Goal: Task Accomplishment & Management: Use online tool/utility

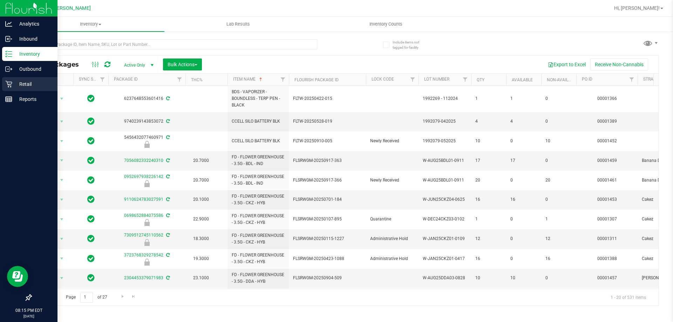
click at [11, 84] on icon at bounding box center [8, 84] width 7 height 7
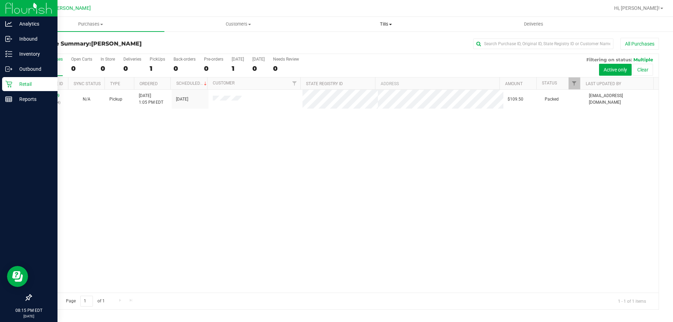
click at [385, 25] on span "Tills" at bounding box center [385, 24] width 147 height 6
click at [324, 43] on span "Manage tills" at bounding box center [335, 42] width 47 height 6
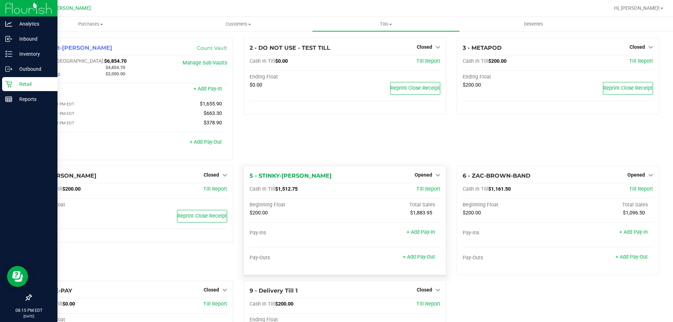
click at [419, 173] on div "Opened" at bounding box center [428, 175] width 26 height 8
click at [419, 176] on span "Opened" at bounding box center [424, 175] width 18 height 6
click at [419, 192] on link "Close Till" at bounding box center [424, 189] width 19 height 6
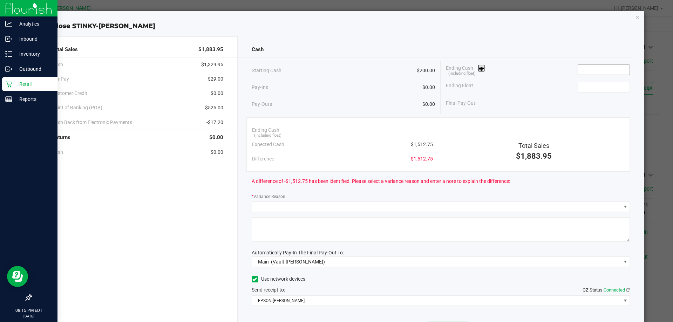
click at [587, 72] on input at bounding box center [604, 70] width 52 height 10
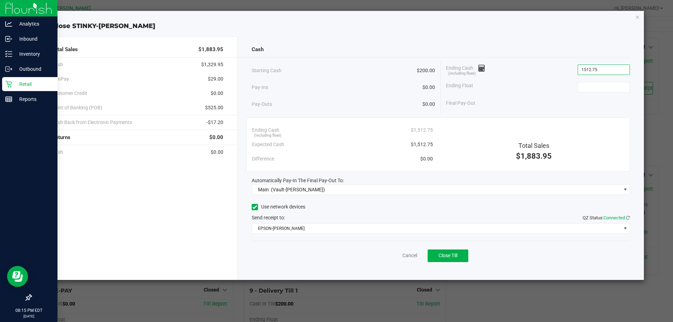
type input "$1,512.75"
type input "$200.00"
click at [462, 259] on button "Close Till" at bounding box center [448, 256] width 41 height 13
click at [397, 255] on link "Dismiss" at bounding box center [394, 255] width 17 height 7
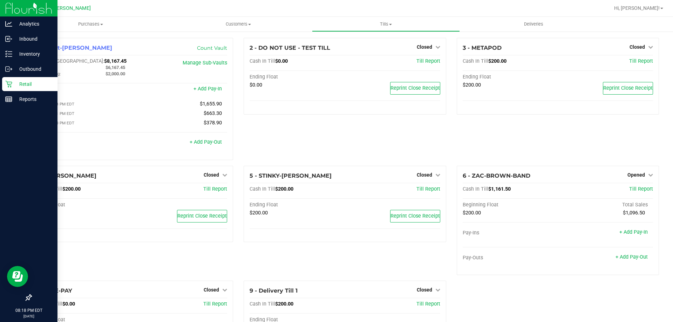
click at [260, 136] on div "2 - DO NOT USE - TEST TILL Closed Open Till Cash In Till $0.00 Till Report Endi…" at bounding box center [344, 102] width 213 height 128
click at [21, 101] on p "Reports" at bounding box center [33, 99] width 42 height 8
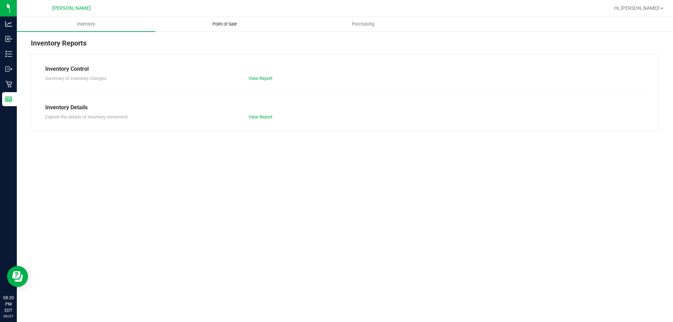
click at [228, 21] on span "Point of Sale" at bounding box center [224, 24] width 43 height 6
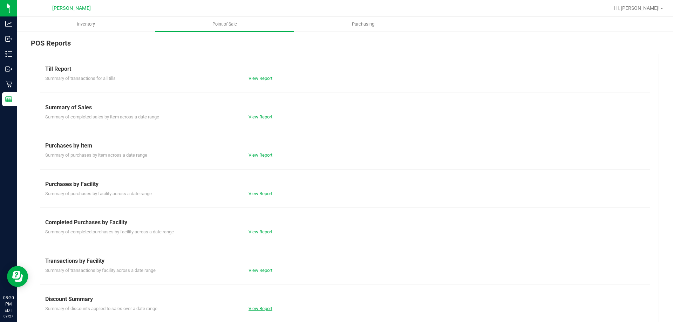
click at [258, 306] on link "View Report" at bounding box center [260, 308] width 24 height 5
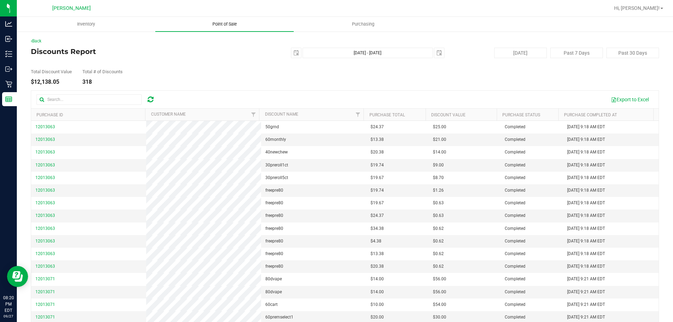
click at [214, 17] on uib-tab-heading "Point of Sale" at bounding box center [224, 24] width 138 height 15
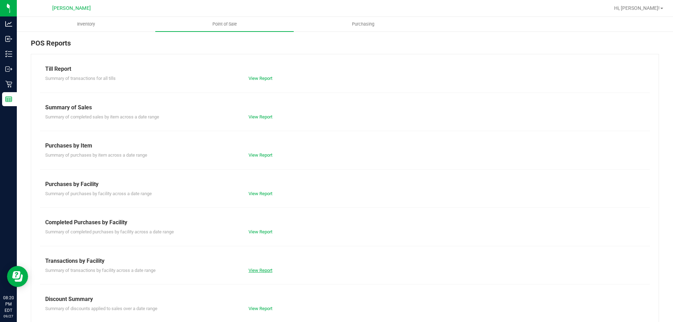
click at [252, 271] on link "View Report" at bounding box center [260, 270] width 24 height 5
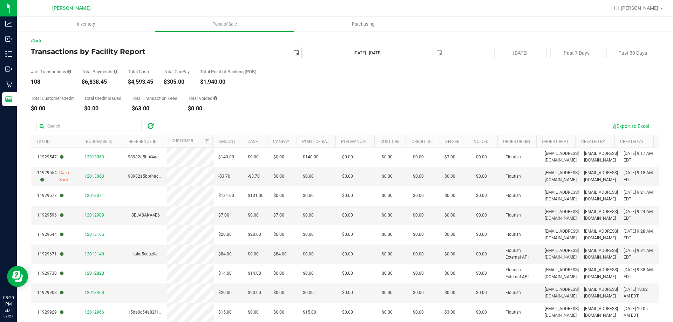
click at [296, 53] on span "select" at bounding box center [296, 53] width 10 height 10
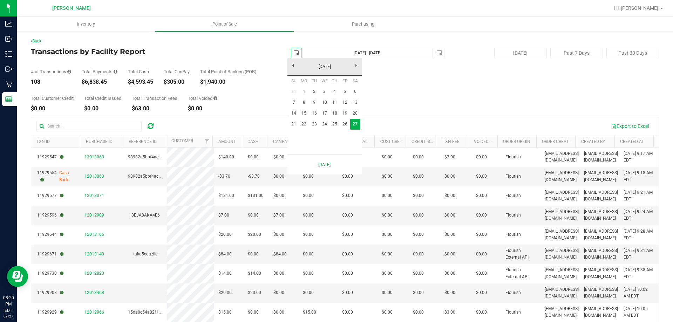
scroll to position [0, 18]
click at [307, 123] on link "22" at bounding box center [304, 124] width 10 height 11
type input "[DATE]"
type input "[DATE] - [DATE]"
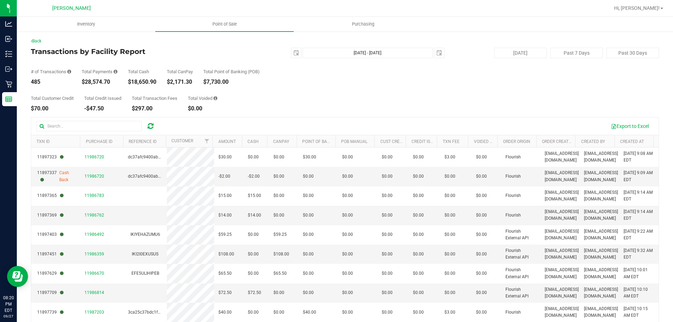
click at [308, 87] on div "Total Customer Credit $70.00 Total Credit Issued -$47.50 Total Transaction Fees…" at bounding box center [345, 98] width 628 height 27
click at [296, 53] on span "select" at bounding box center [296, 53] width 10 height 10
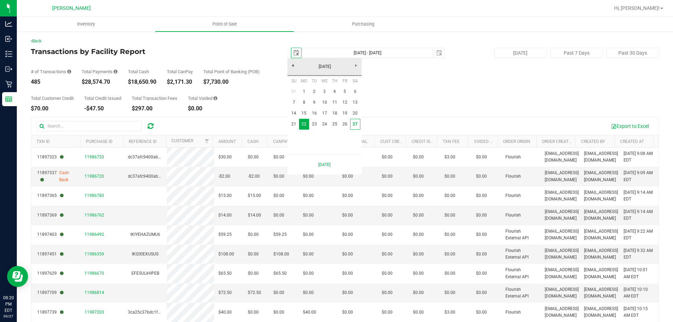
scroll to position [0, 18]
click at [301, 88] on link "1" at bounding box center [304, 91] width 10 height 11
type input "[DATE]"
type input "[DATE] - [DATE]"
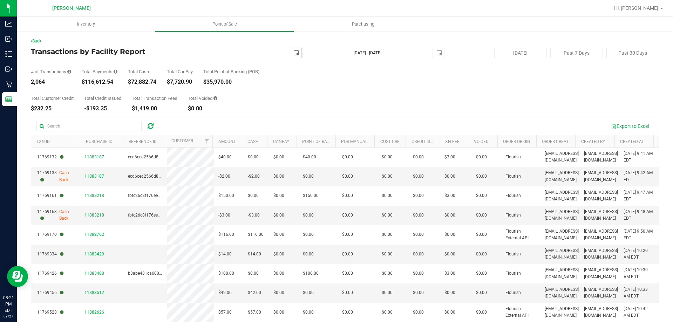
click at [291, 53] on span "select" at bounding box center [296, 53] width 10 height 10
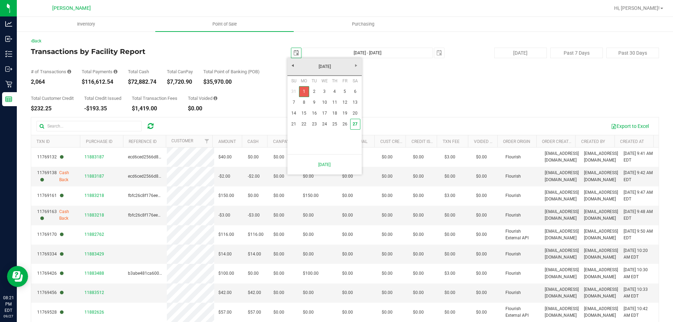
click at [305, 91] on link "1" at bounding box center [304, 91] width 10 height 11
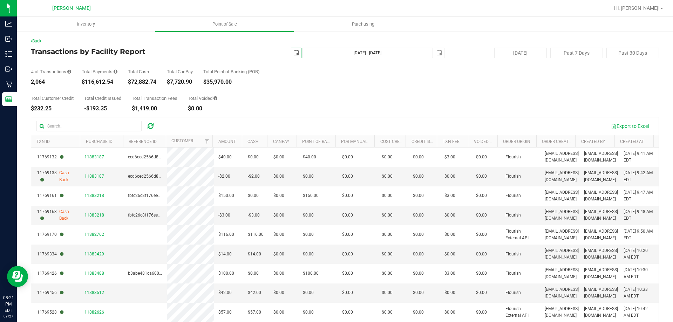
click at [293, 54] on span "select" at bounding box center [296, 53] width 6 height 6
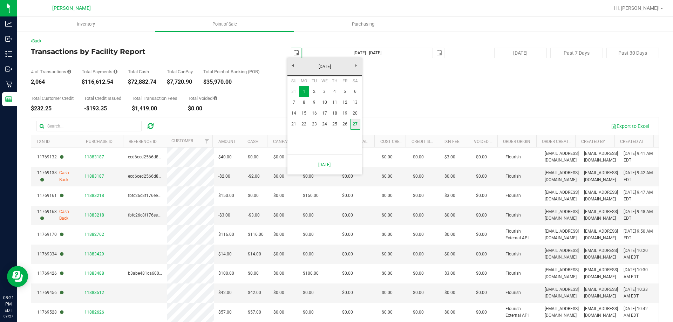
click at [358, 125] on link "27" at bounding box center [355, 124] width 10 height 11
type input "[DATE]"
type input "[DATE] - [DATE]"
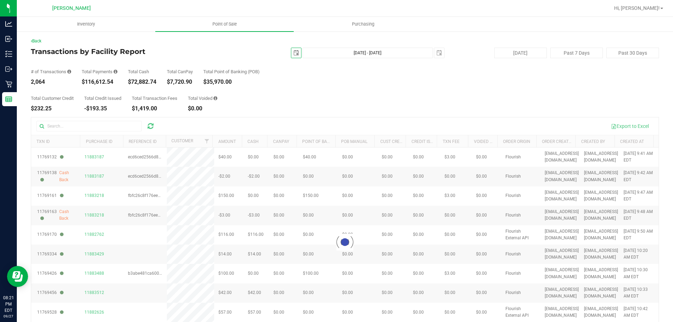
click at [280, 101] on div "Total Customer Credit $232.25 Total Credit Issued -$193.35 Total Transaction Fe…" at bounding box center [345, 98] width 628 height 27
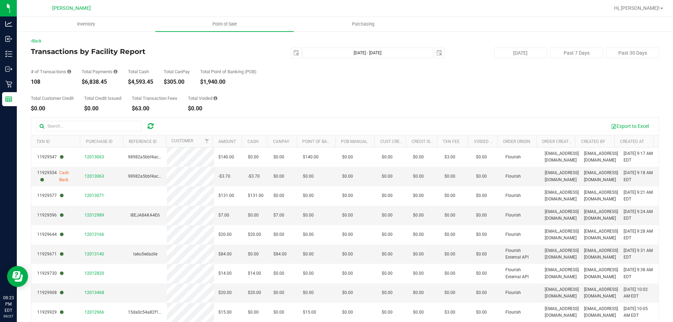
click at [294, 94] on div "Total Customer Credit $0.00 Total Credit Issued $0.00 Total Transaction Fees $6…" at bounding box center [345, 98] width 628 height 27
click at [328, 85] on div "Total Customer Credit $0.00 Total Credit Issued $0.00 Total Transaction Fees $6…" at bounding box center [345, 98] width 628 height 27
drag, startPoint x: 312, startPoint y: 95, endPoint x: 265, endPoint y: 71, distance: 52.7
click at [312, 95] on div "Total Customer Credit $0.00 Total Credit Issued $0.00 Total Transaction Fees $6…" at bounding box center [345, 98] width 628 height 27
click at [222, 26] on span "Point of Sale" at bounding box center [224, 24] width 43 height 6
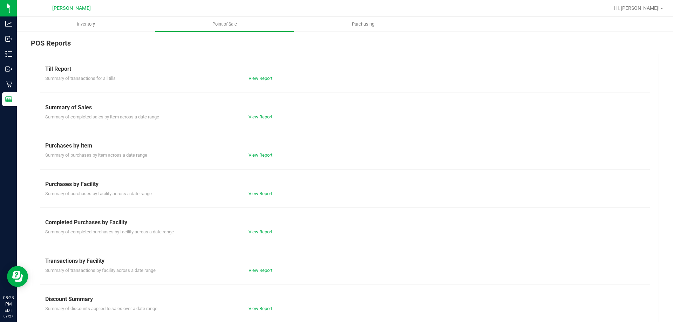
click at [254, 114] on link "View Report" at bounding box center [260, 116] width 24 height 5
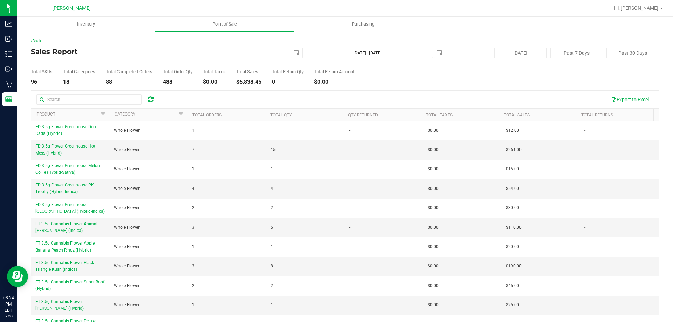
drag, startPoint x: 439, startPoint y: 69, endPoint x: 429, endPoint y: 73, distance: 11.0
click at [436, 70] on div "Total SKUs 96 Total Categories 18 Total Completed Orders 88 Total Order Qty 488…" at bounding box center [345, 71] width 628 height 27
click at [130, 46] on div "Back Sales Report [DATE] [DATE] - [DATE] [DATE] [DATE] Past 7 Days Past 30 Days…" at bounding box center [345, 189] width 628 height 303
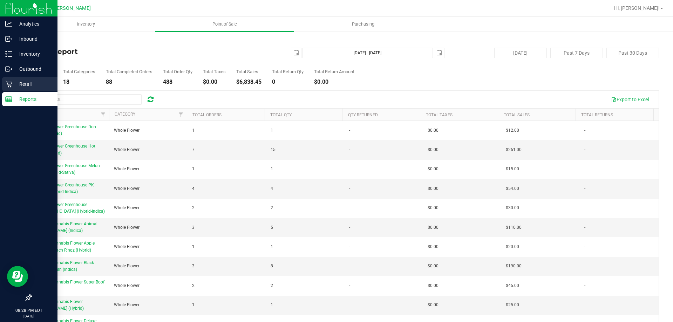
click at [23, 82] on p "Retail" at bounding box center [33, 84] width 42 height 8
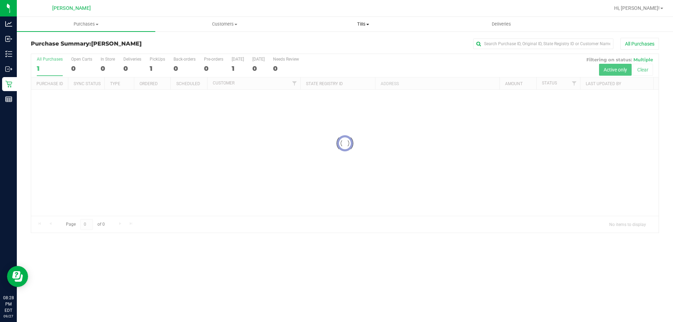
click at [366, 26] on span "Tills" at bounding box center [363, 24] width 138 height 6
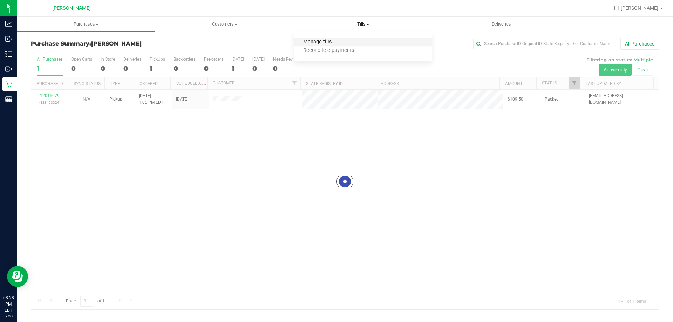
click at [321, 37] on ul "Manage tills Reconcile e-payments" at bounding box center [363, 46] width 138 height 29
click at [320, 42] on span "Manage tills" at bounding box center [317, 42] width 47 height 6
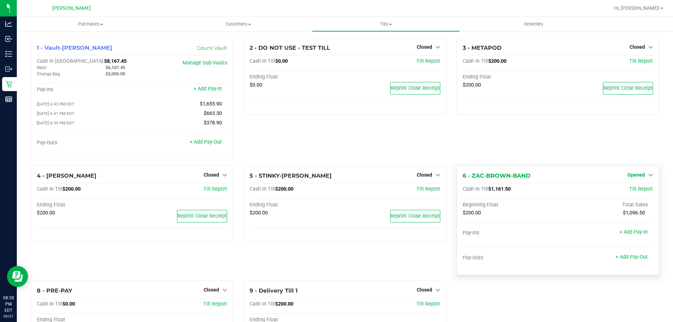
click at [632, 179] on div "Opened" at bounding box center [640, 175] width 26 height 8
click at [627, 178] on span "Opened" at bounding box center [636, 175] width 18 height 6
click at [627, 190] on link "Close Till" at bounding box center [636, 189] width 19 height 6
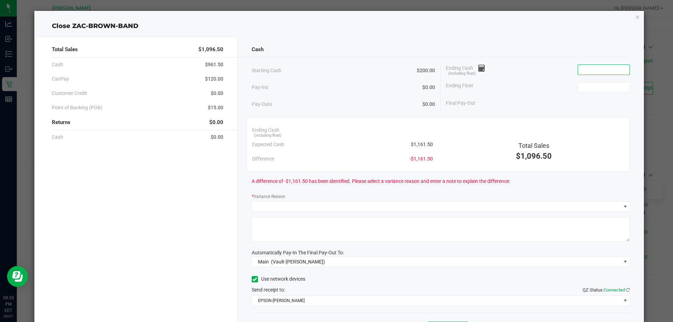
click at [592, 73] on input at bounding box center [604, 70] width 52 height 10
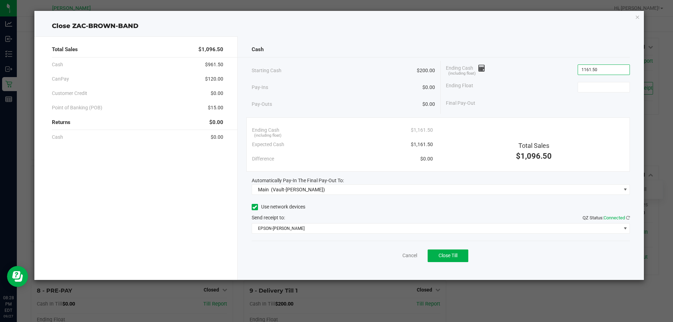
type input "$1,161.50"
type input "$200.00"
click at [532, 73] on div "Ending Cash (including float) $1,161.50" at bounding box center [538, 70] width 184 height 18
click at [456, 251] on button "Close Till" at bounding box center [448, 256] width 41 height 13
click at [203, 189] on div "Total Sales $1,096.50 Cash $961.50 CanPay $120.00 Customer Credit $0.00 Point o…" at bounding box center [135, 158] width 203 height 244
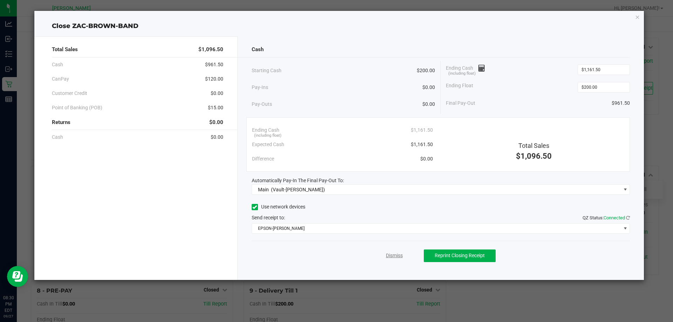
click at [390, 255] on link "Dismiss" at bounding box center [394, 255] width 17 height 7
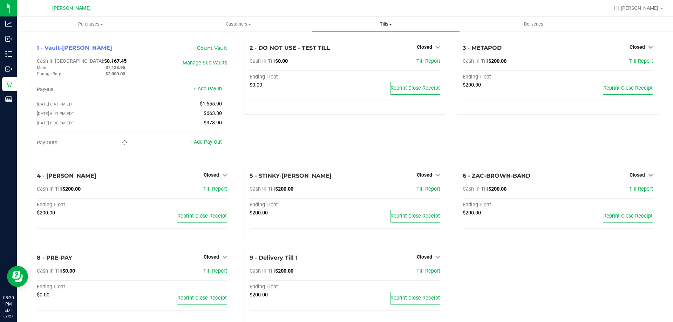
click at [386, 22] on span "Tills" at bounding box center [385, 24] width 147 height 6
click at [366, 51] on span "Reconcile e-payments" at bounding box center [347, 51] width 70 height 6
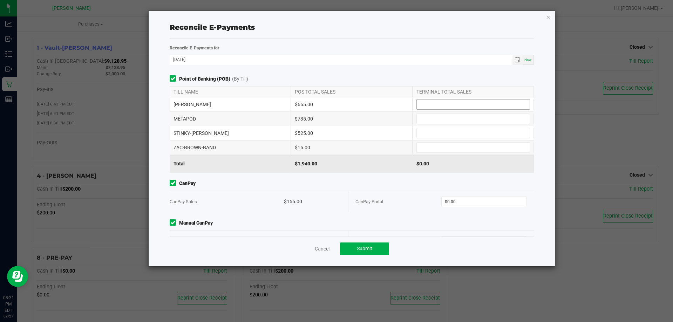
click at [438, 106] on input at bounding box center [473, 105] width 113 height 10
type input "$665.00"
type input "$735.00"
type input "$525.00"
type input "$15.00"
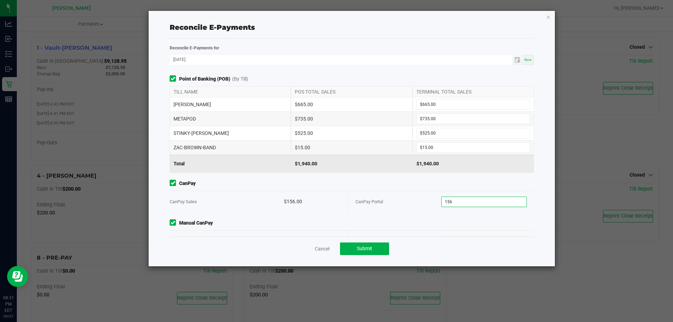
type input "$156.00"
click at [329, 182] on span "CanPay" at bounding box center [352, 183] width 364 height 7
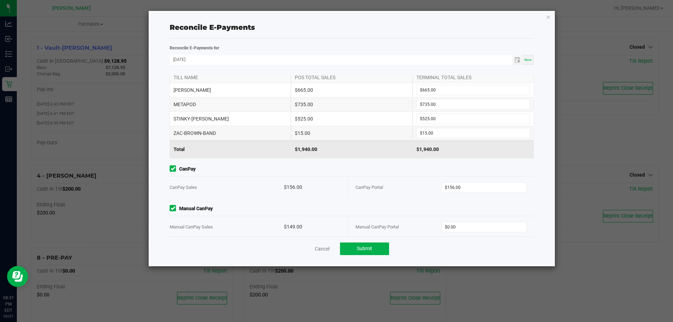
scroll to position [22, 0]
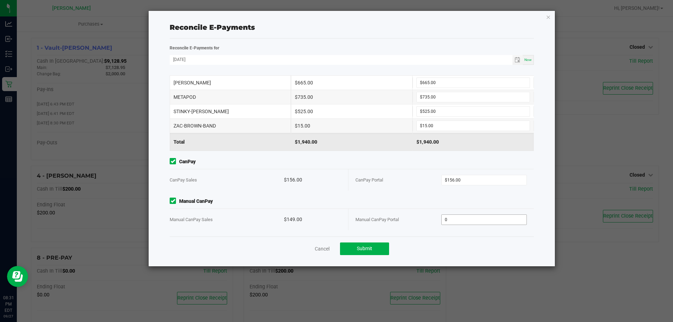
click at [463, 223] on input "0" at bounding box center [484, 220] width 85 height 10
type input "$149.00"
click at [370, 191] on div "Point of Banking (POB) (By Till) TILL NAME POS TOTAL SALES TERMINAL TOTAL SALES…" at bounding box center [351, 155] width 375 height 161
click at [366, 252] on button "Submit" at bounding box center [364, 249] width 49 height 13
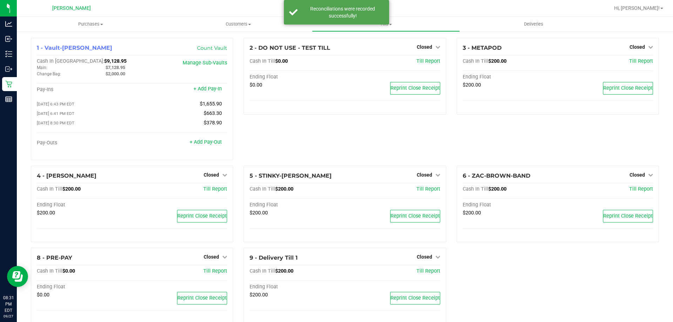
click at [358, 120] on div "2 - DO NOT USE - TEST TILL Closed Open Till Cash In Till $0.00 Till Report Endi…" at bounding box center [344, 102] width 213 height 128
click at [354, 161] on div "2 - DO NOT USE - TEST TILL Closed Open Till Cash In Till $0.00 Till Report Endi…" at bounding box center [344, 102] width 213 height 128
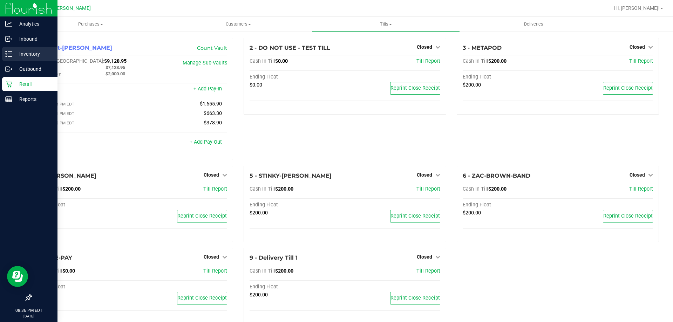
click at [26, 49] on div "Inventory" at bounding box center [29, 54] width 55 height 14
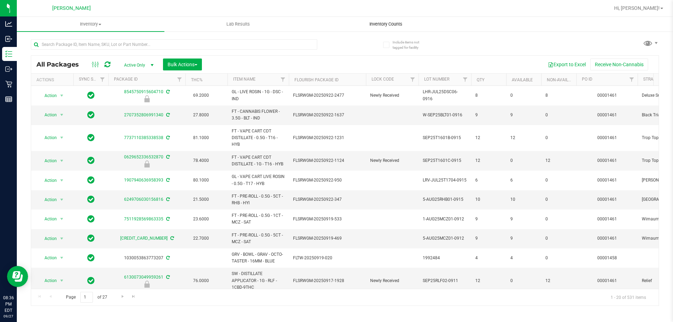
click at [389, 25] on span "Inventory Counts" at bounding box center [386, 24] width 52 height 6
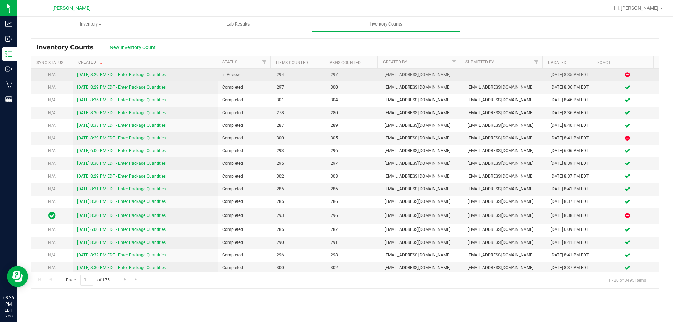
click at [141, 76] on link "[DATE] 8:29 PM EDT - Enter Package Quantities" at bounding box center [121, 74] width 89 height 5
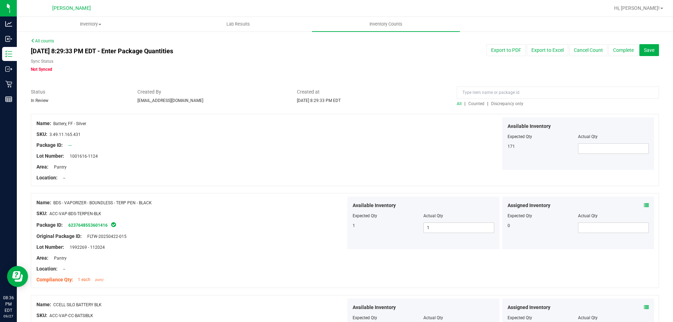
click at [503, 103] on span "Discrepancy only" at bounding box center [507, 103] width 32 height 5
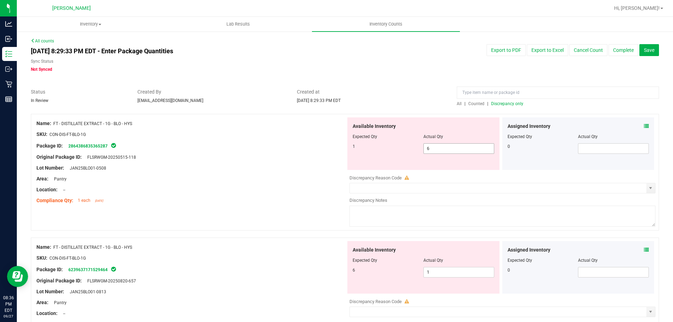
click at [452, 145] on span "6 6" at bounding box center [458, 148] width 71 height 11
click at [452, 145] on input "6" at bounding box center [459, 149] width 70 height 10
type input "1"
click at [447, 270] on div "Available Inventory Expected Qty Actual Qty 6 1 1" at bounding box center [423, 267] width 152 height 53
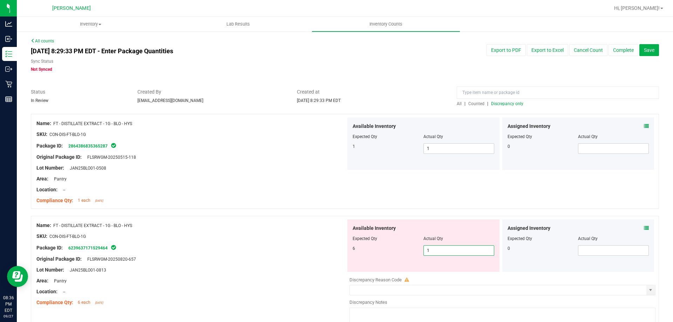
click at [447, 246] on input "1" at bounding box center [459, 251] width 70 height 10
click at [449, 246] on input "1" at bounding box center [459, 251] width 70 height 10
type input "6"
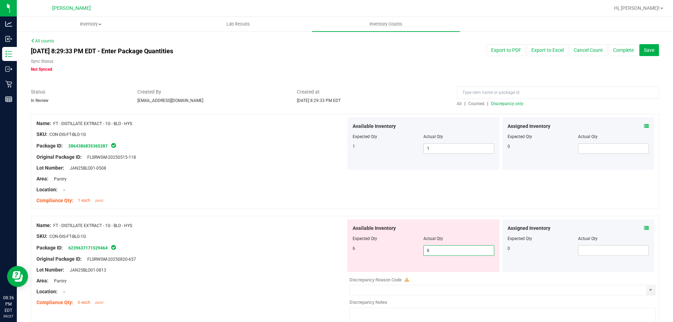
click at [285, 198] on div "Compliance Qty: 1 each [DATE]" at bounding box center [190, 200] width 309 height 7
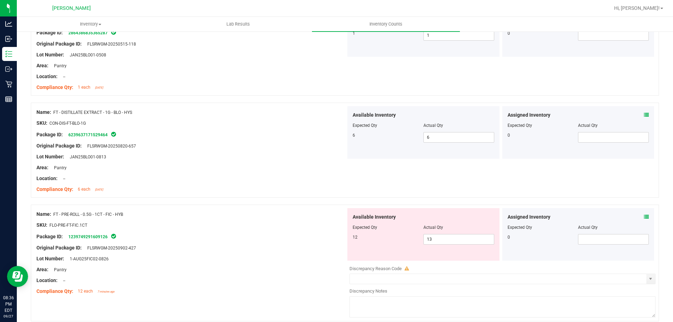
scroll to position [175, 0]
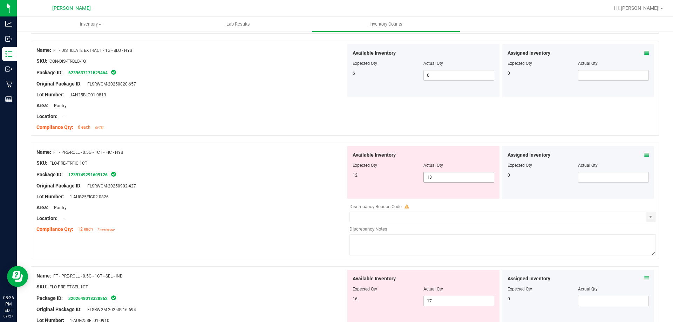
click at [463, 177] on span "13 13" at bounding box center [458, 177] width 71 height 11
click at [463, 177] on input "13" at bounding box center [459, 177] width 70 height 10
type input "12"
drag, startPoint x: 244, startPoint y: 142, endPoint x: 266, endPoint y: 143, distance: 22.5
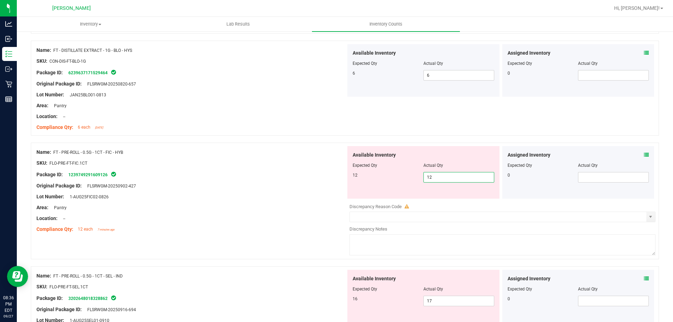
click at [244, 142] on div at bounding box center [345, 139] width 628 height 7
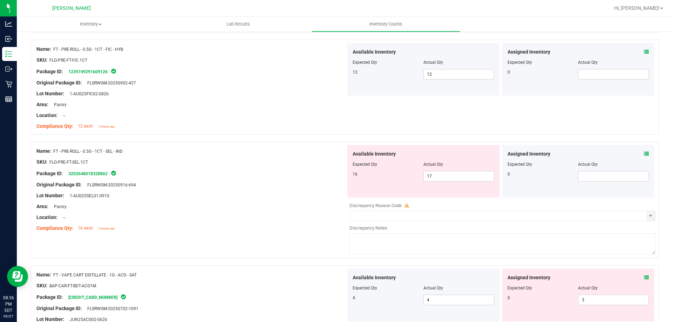
scroll to position [280, 0]
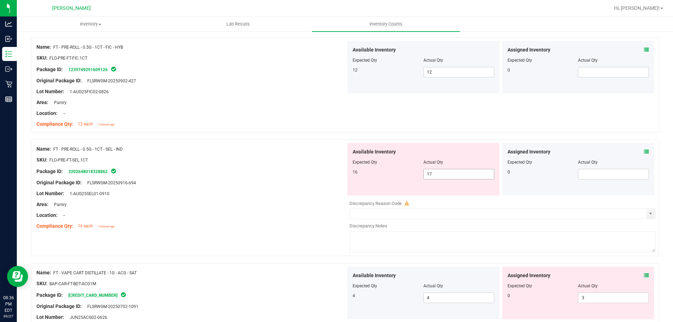
click at [451, 169] on span "17 17" at bounding box center [458, 174] width 71 height 11
click at [451, 169] on input "17" at bounding box center [459, 174] width 70 height 10
type input "16"
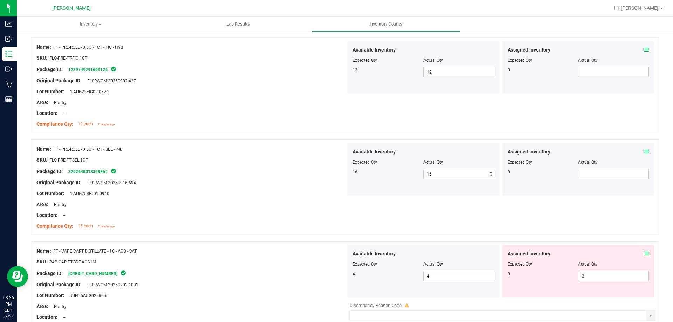
click at [252, 147] on div "Name: FT - PRE-ROLL - 0.5G - 1CT - SEL - IND" at bounding box center [190, 148] width 309 height 7
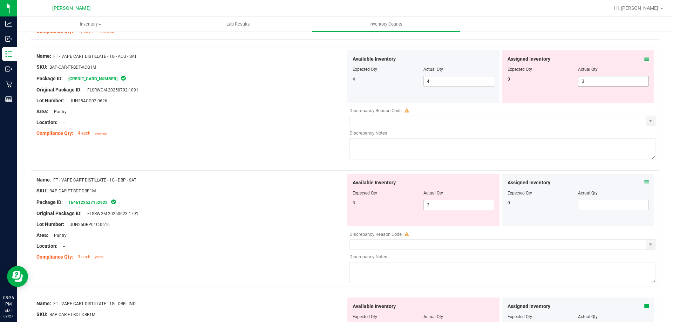
scroll to position [421, 0]
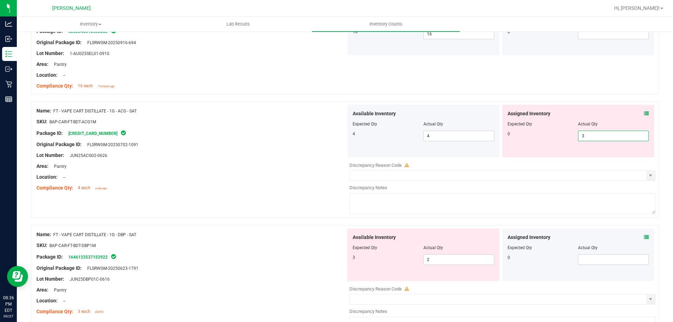
click at [596, 131] on span "3 3" at bounding box center [613, 136] width 71 height 11
click at [208, 202] on div "Name: FT - VAPE CART DISTILLATE - 1G - ACG - SAT SKU: BAP-CAR-FT-BDT-ACG1M Pack…" at bounding box center [345, 159] width 628 height 117
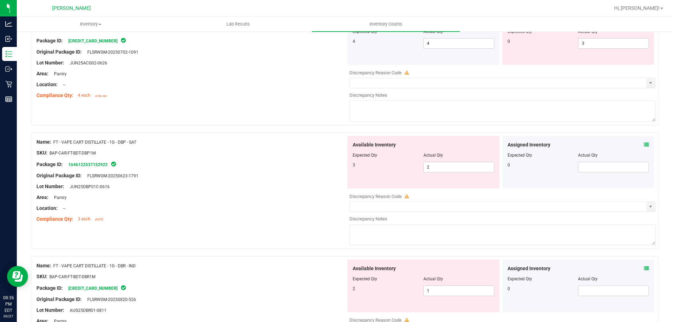
scroll to position [526, 0]
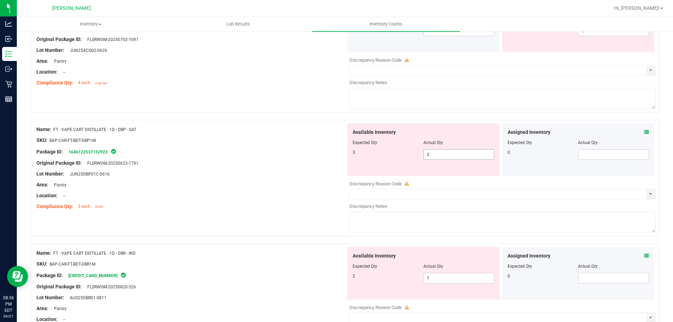
click at [452, 152] on span "2 2" at bounding box center [458, 154] width 71 height 11
click at [452, 152] on input "2" at bounding box center [459, 155] width 70 height 10
type input "3"
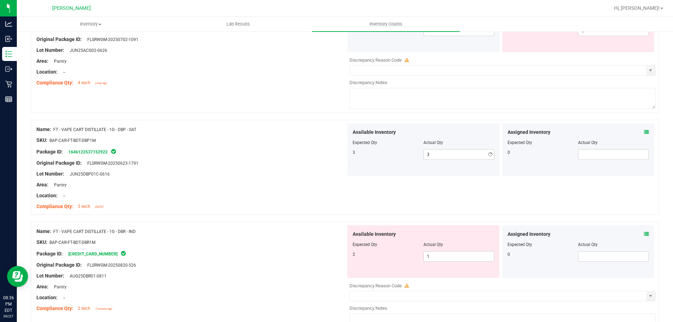
click at [255, 168] on div at bounding box center [190, 169] width 309 height 4
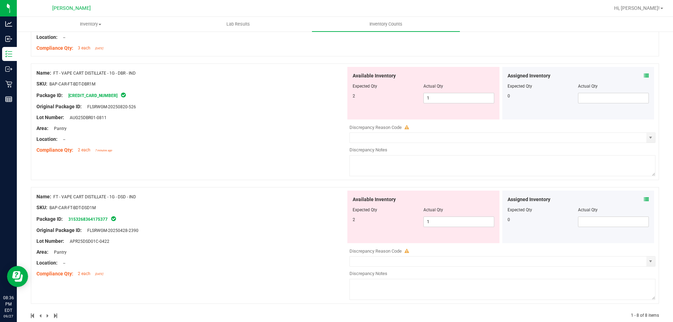
scroll to position [697, 0]
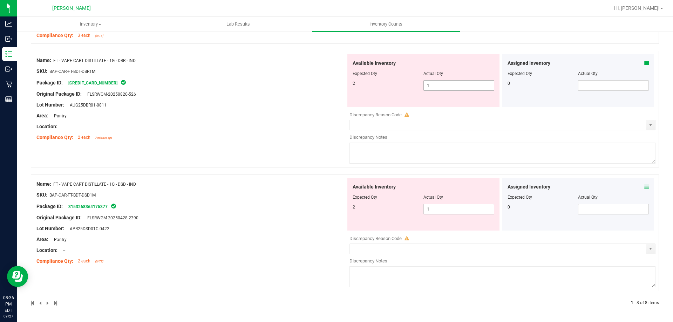
click at [436, 87] on span "1 1" at bounding box center [458, 85] width 71 height 11
click at [436, 87] on input "1" at bounding box center [459, 86] width 70 height 10
type input "2"
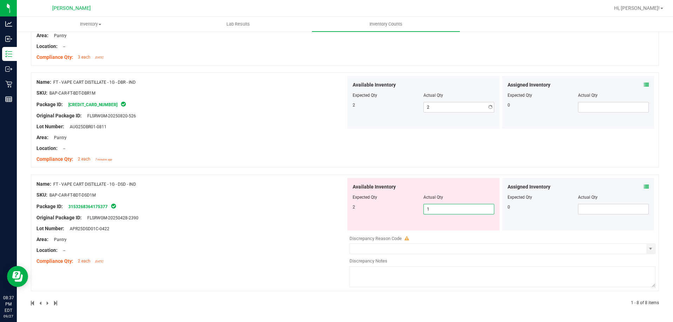
scroll to position [675, 0]
click at [438, 213] on span "1 1" at bounding box center [458, 209] width 71 height 11
click at [438, 214] on span "1 1" at bounding box center [458, 209] width 71 height 11
type input "2"
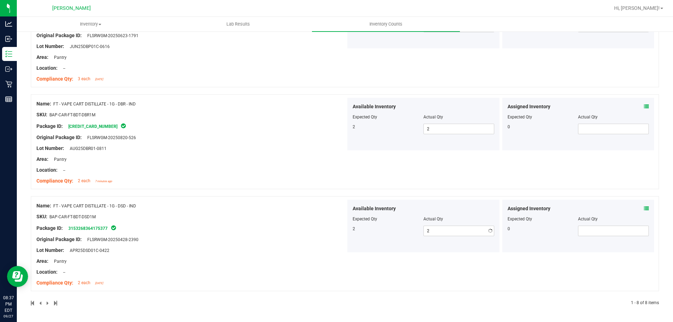
click at [318, 152] on div "Name: FT - VAPE CART DISTILLATE - 1G - DBR - IND SKU: BAP-CAR-FT-BDT-DBR1M Pack…" at bounding box center [190, 142] width 309 height 89
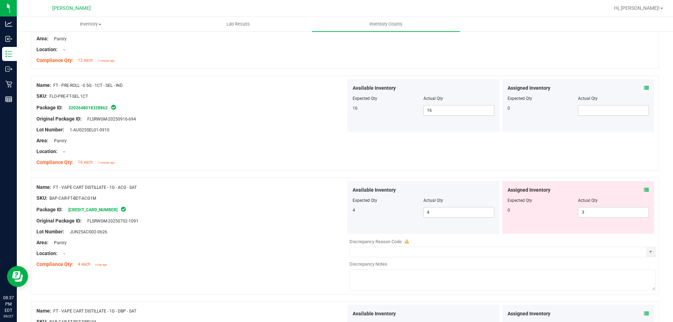
scroll to position [268, 0]
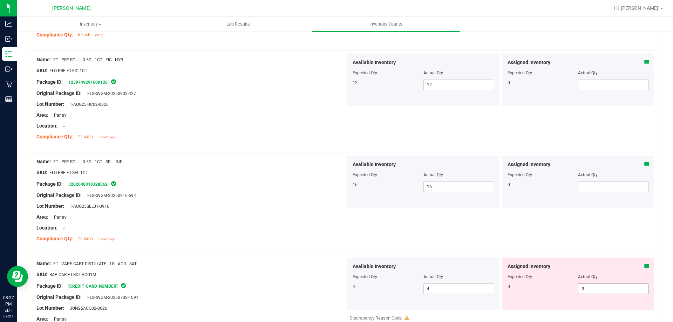
click at [597, 286] on span "3 3" at bounding box center [613, 289] width 71 height 11
click at [283, 226] on div "Location: --" at bounding box center [190, 227] width 309 height 7
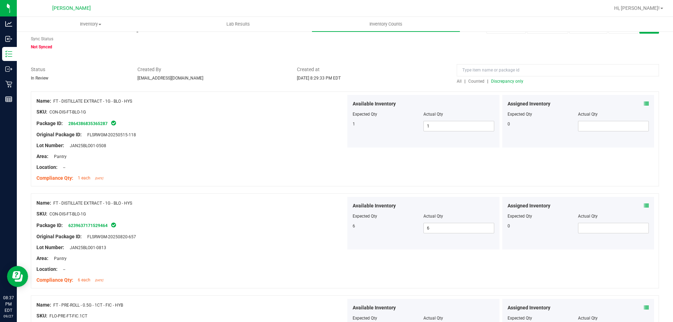
scroll to position [0, 0]
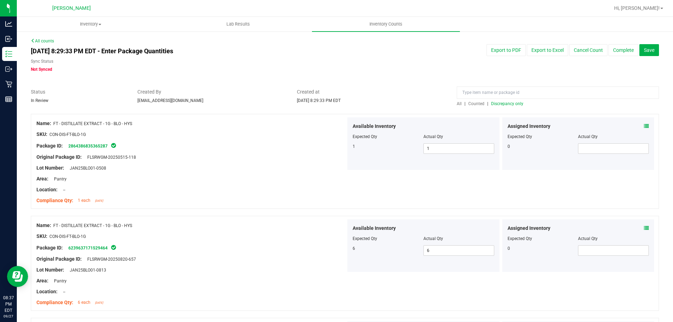
click at [505, 101] on span "Discrepancy only" at bounding box center [507, 103] width 32 height 5
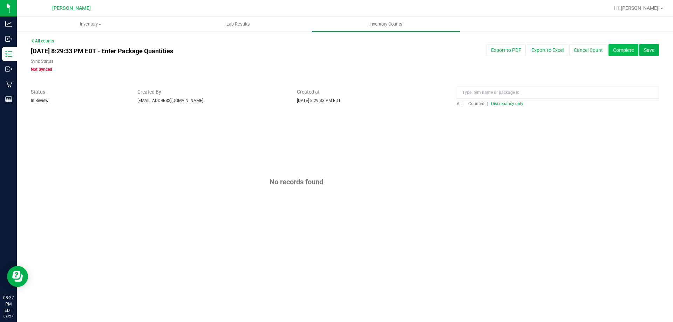
click at [618, 48] on button "Complete" at bounding box center [623, 50] width 30 height 12
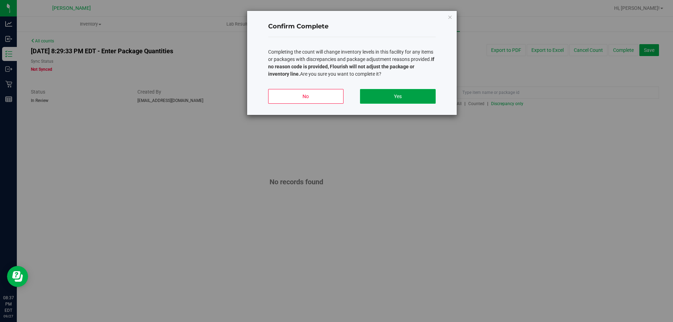
click at [392, 96] on button "Yes" at bounding box center [397, 96] width 75 height 15
